Goal: Task Accomplishment & Management: Manage account settings

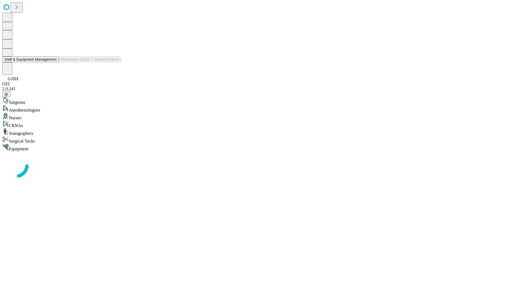
click at [53, 62] on button "Staff & Equipment Management" at bounding box center [30, 59] width 57 height 6
